Goal: Task Accomplishment & Management: Manage account settings

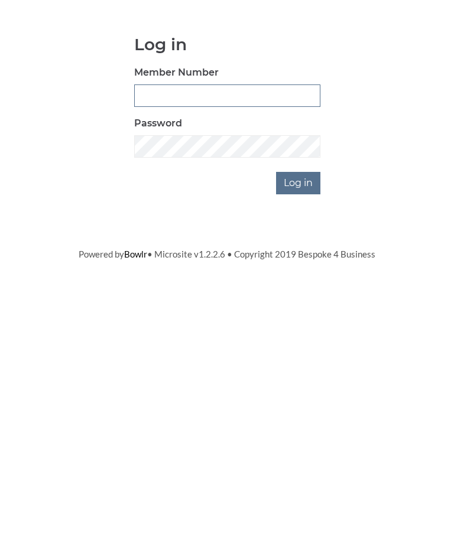
type input "0132"
click at [299, 284] on input "Log in" at bounding box center [298, 295] width 44 height 22
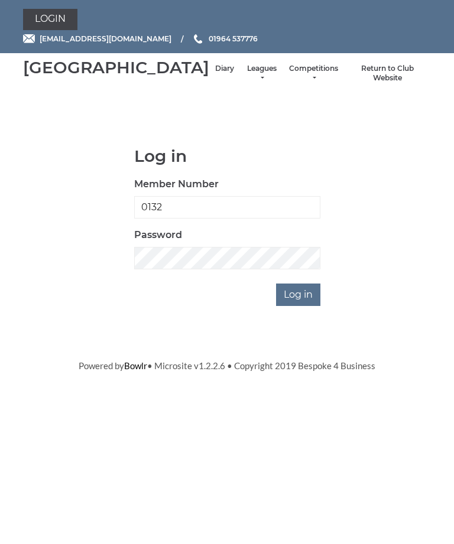
click at [298, 306] on input "Log in" at bounding box center [298, 295] width 44 height 22
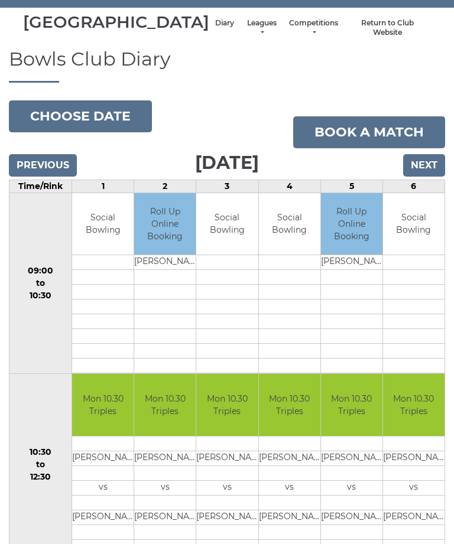
scroll to position [40, 0]
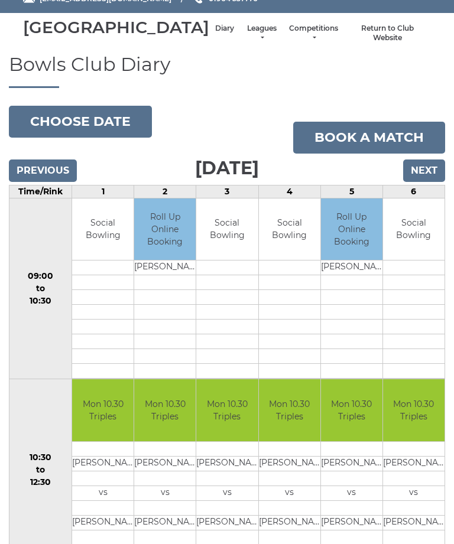
click at [424, 182] on input "Next" at bounding box center [424, 171] width 42 height 22
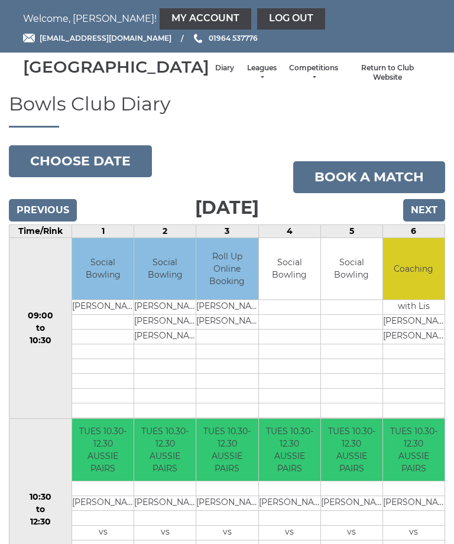
click at [427, 222] on input "Next" at bounding box center [424, 211] width 42 height 22
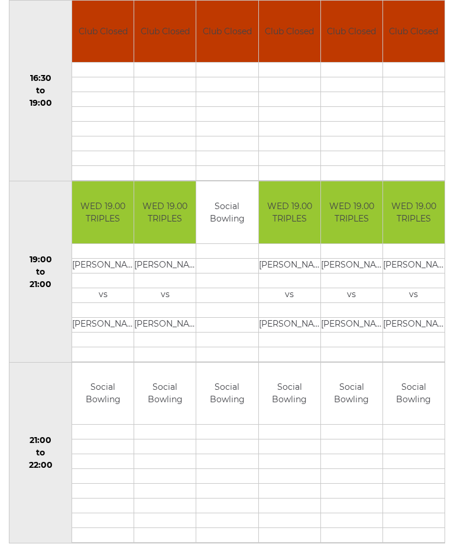
scroll to position [962, 0]
